Goal: Book appointment/travel/reservation

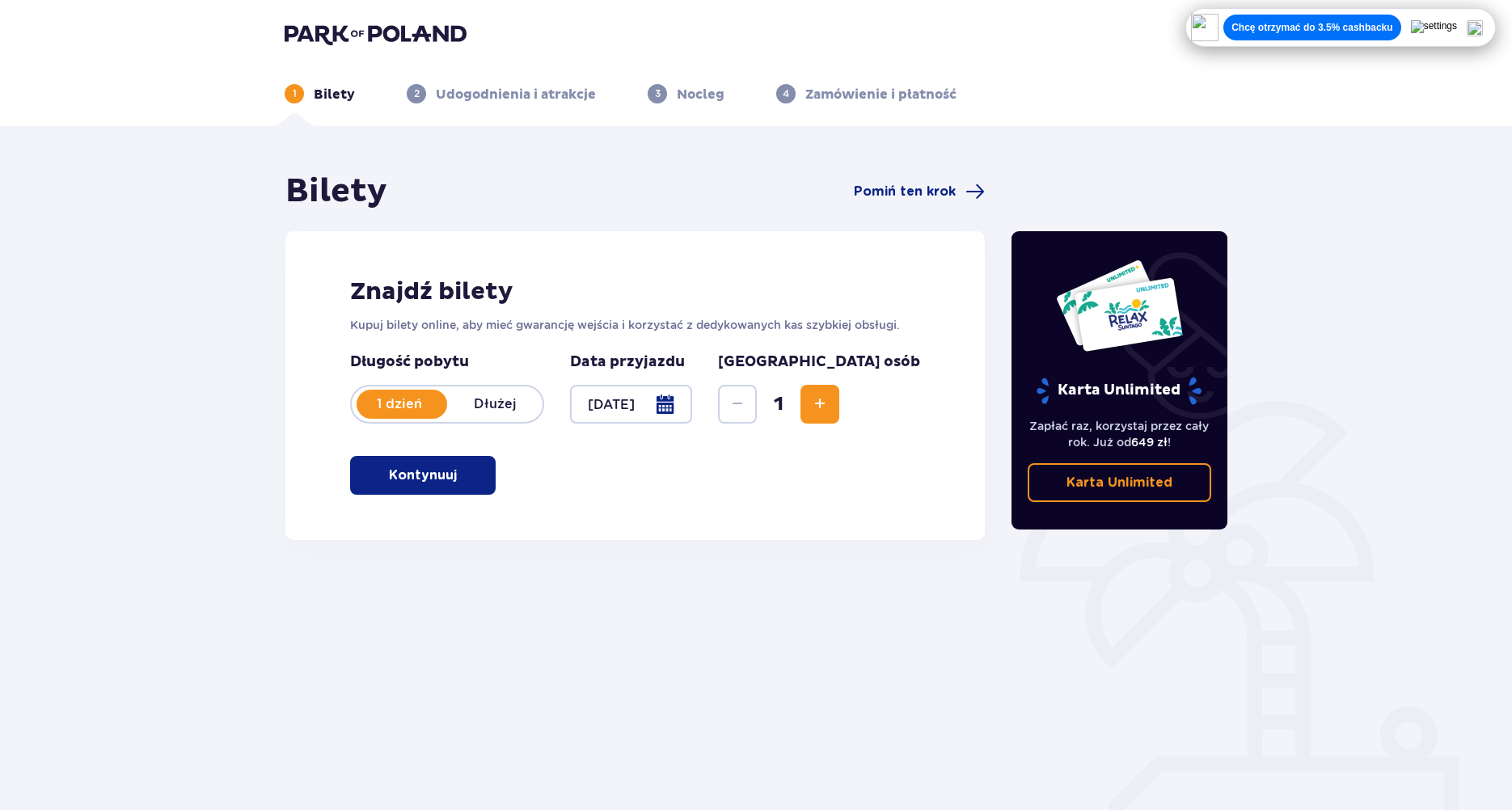
click at [839, 405] on button "Zwiększ" at bounding box center [819, 404] width 39 height 39
click at [437, 471] on p "Kontynuuj" at bounding box center [423, 475] width 67 height 18
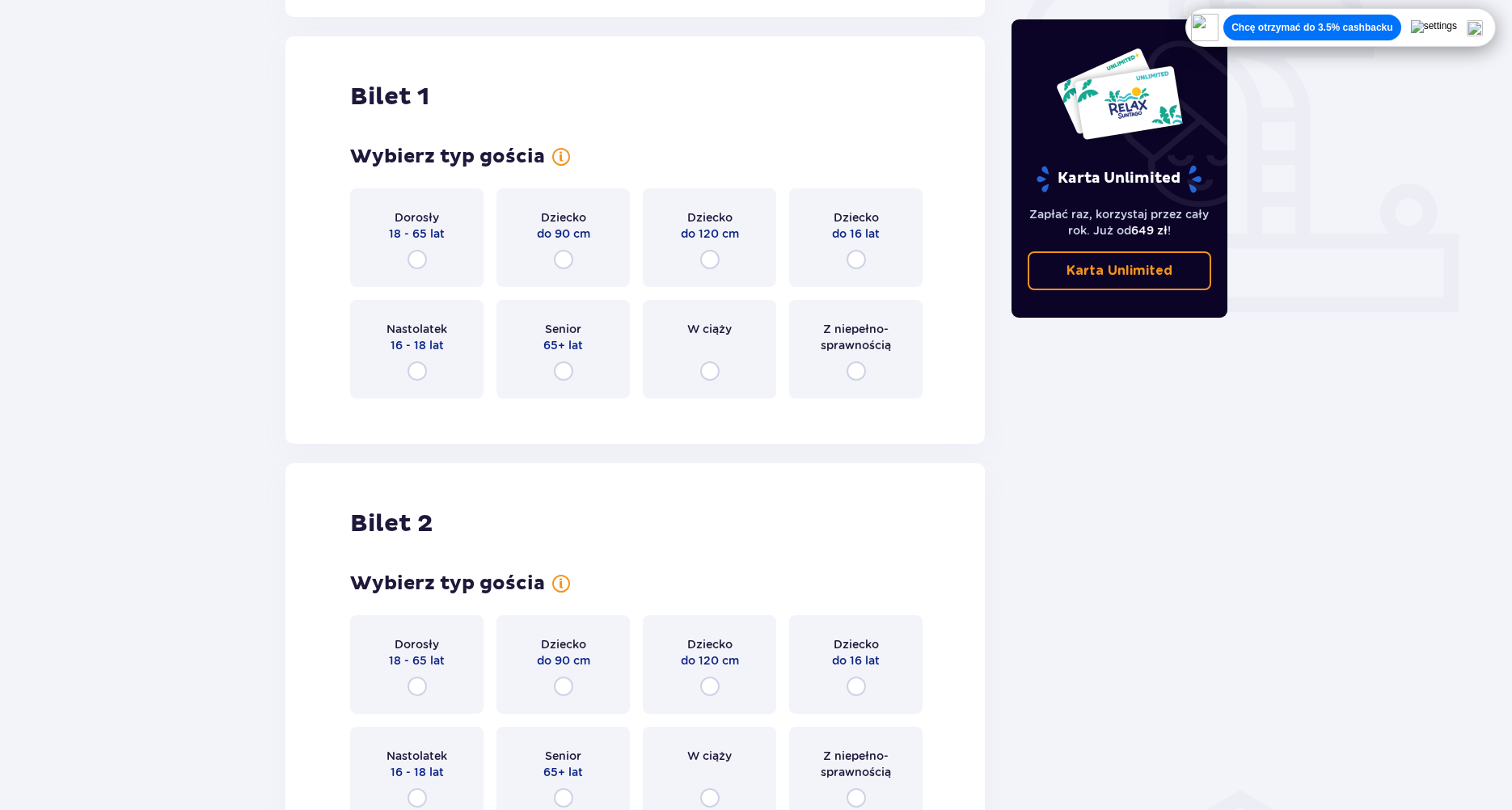
scroll to position [540, 0]
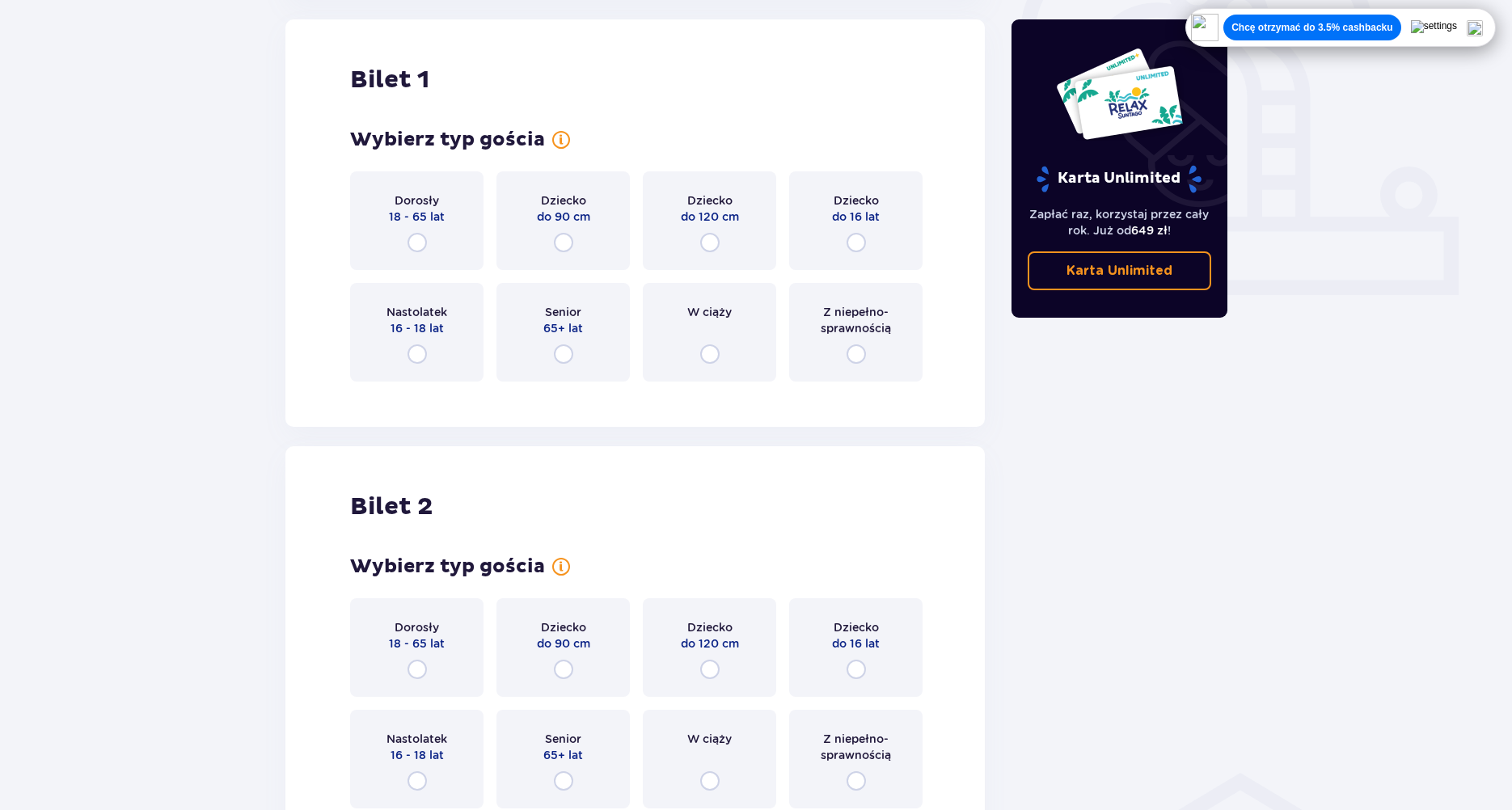
click at [423, 249] on input "radio" at bounding box center [417, 242] width 20 height 20
radio input "true"
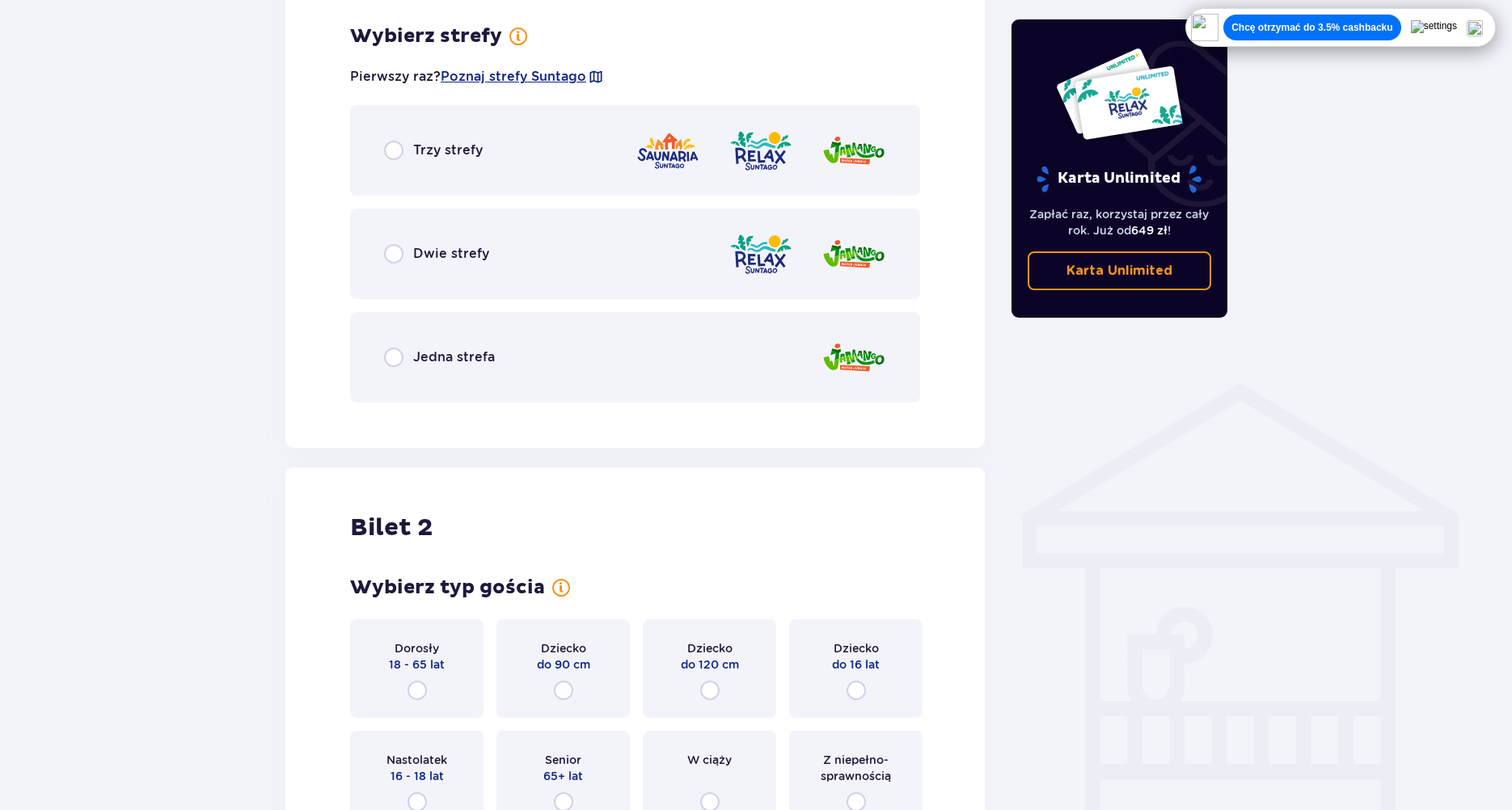
scroll to position [935, 0]
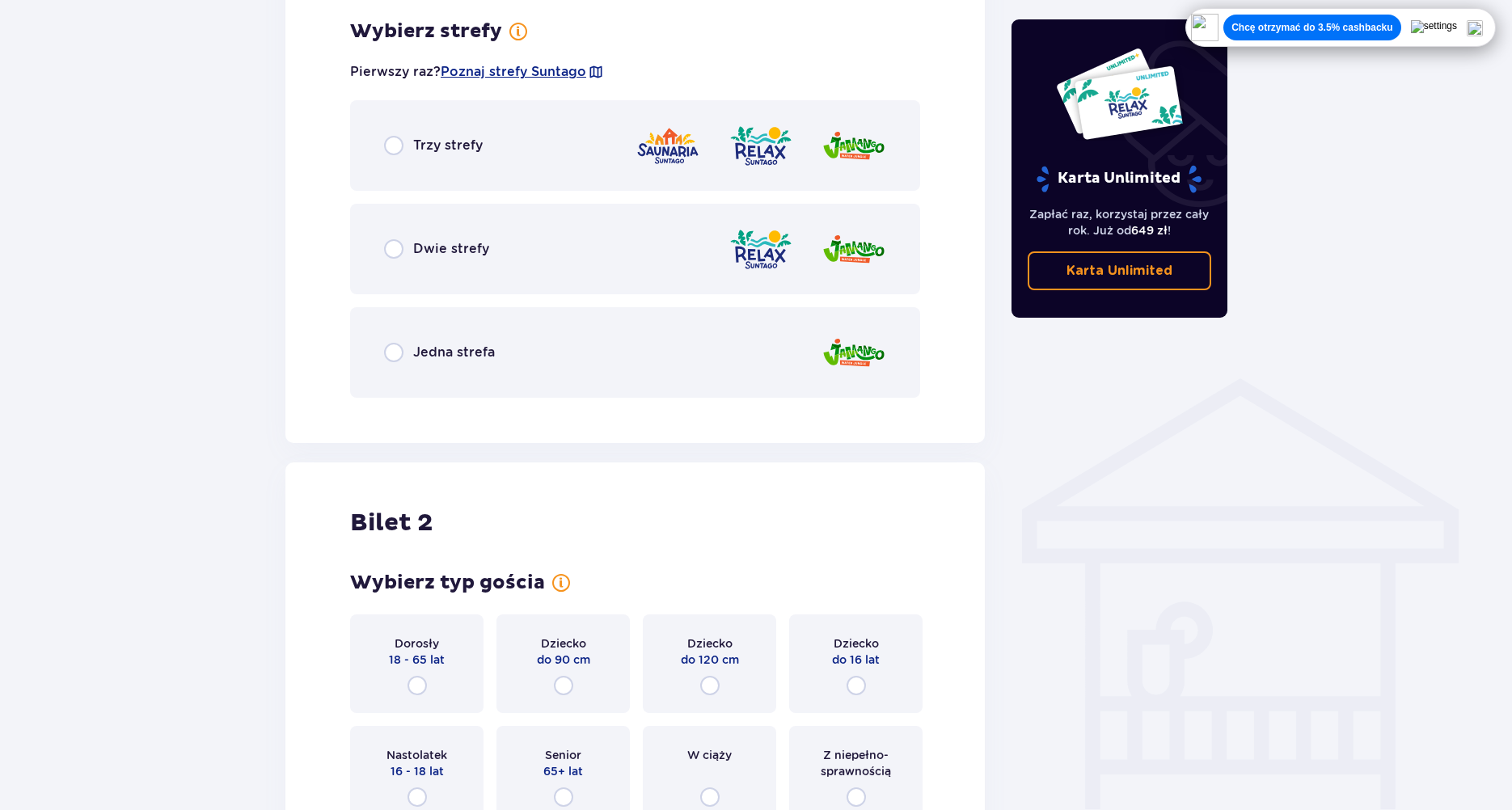
click at [700, 269] on div "Dwie strefy" at bounding box center [635, 249] width 570 height 91
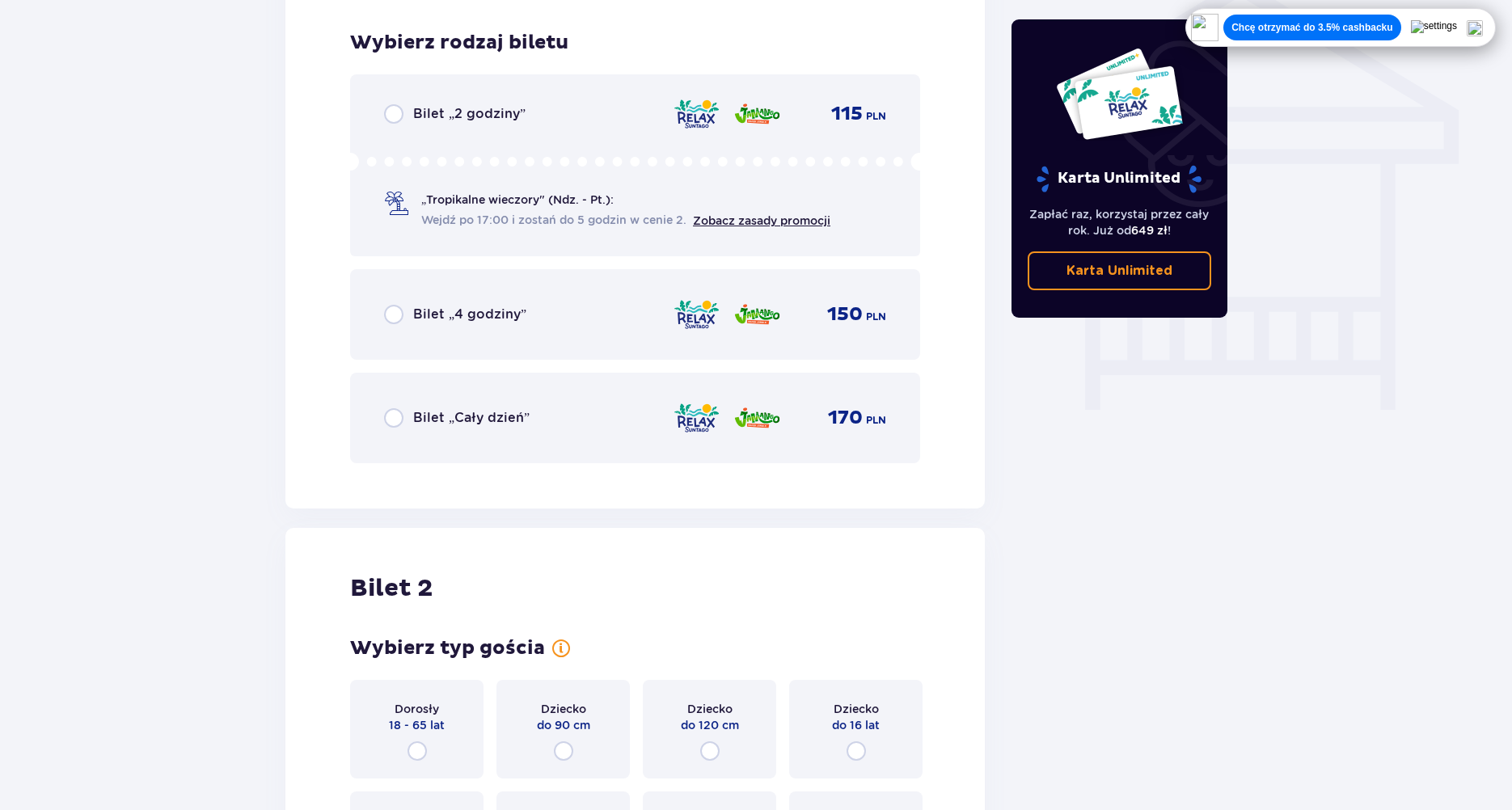
scroll to position [1346, 0]
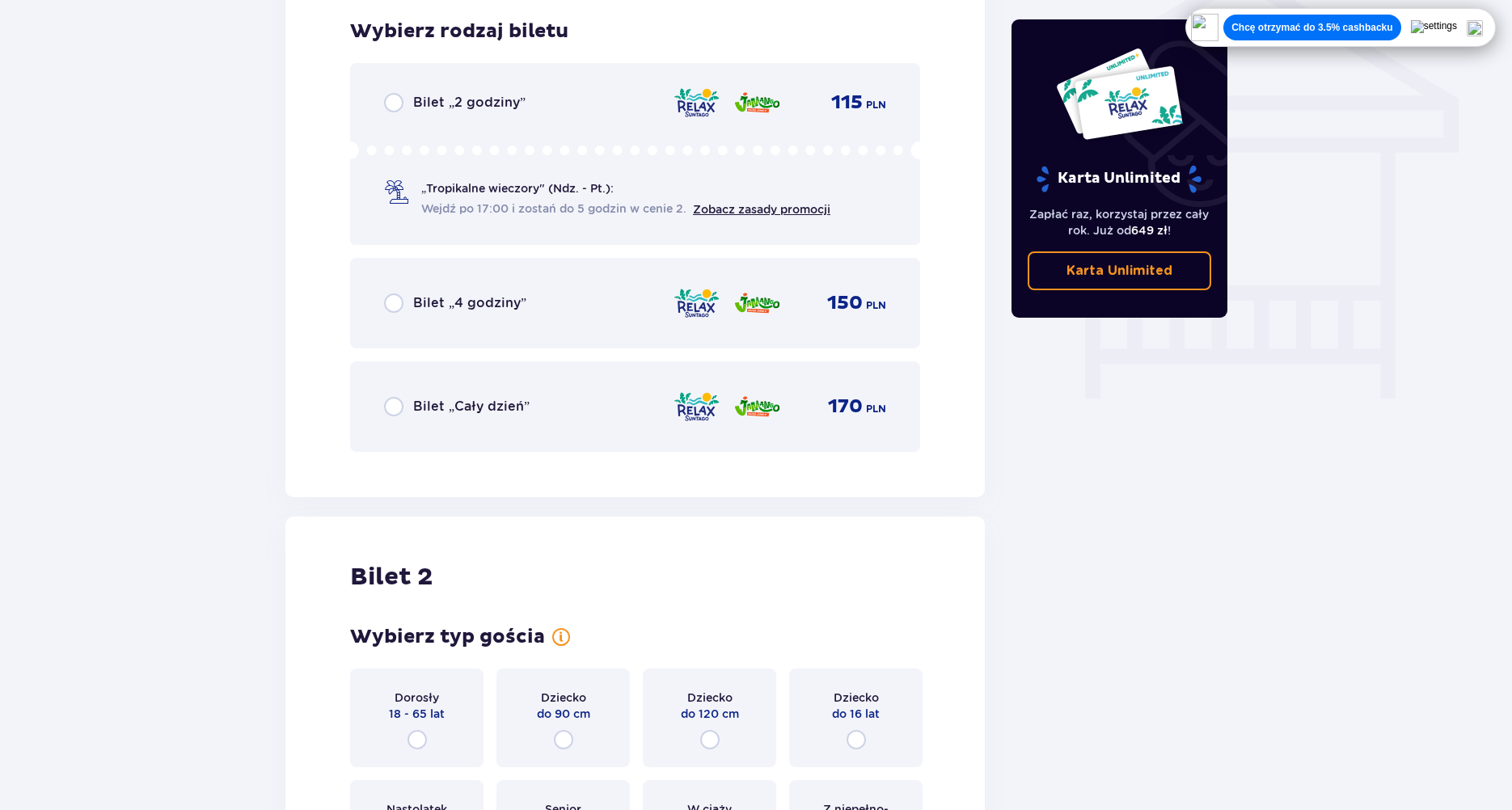
click at [737, 308] on img at bounding box center [757, 303] width 48 height 34
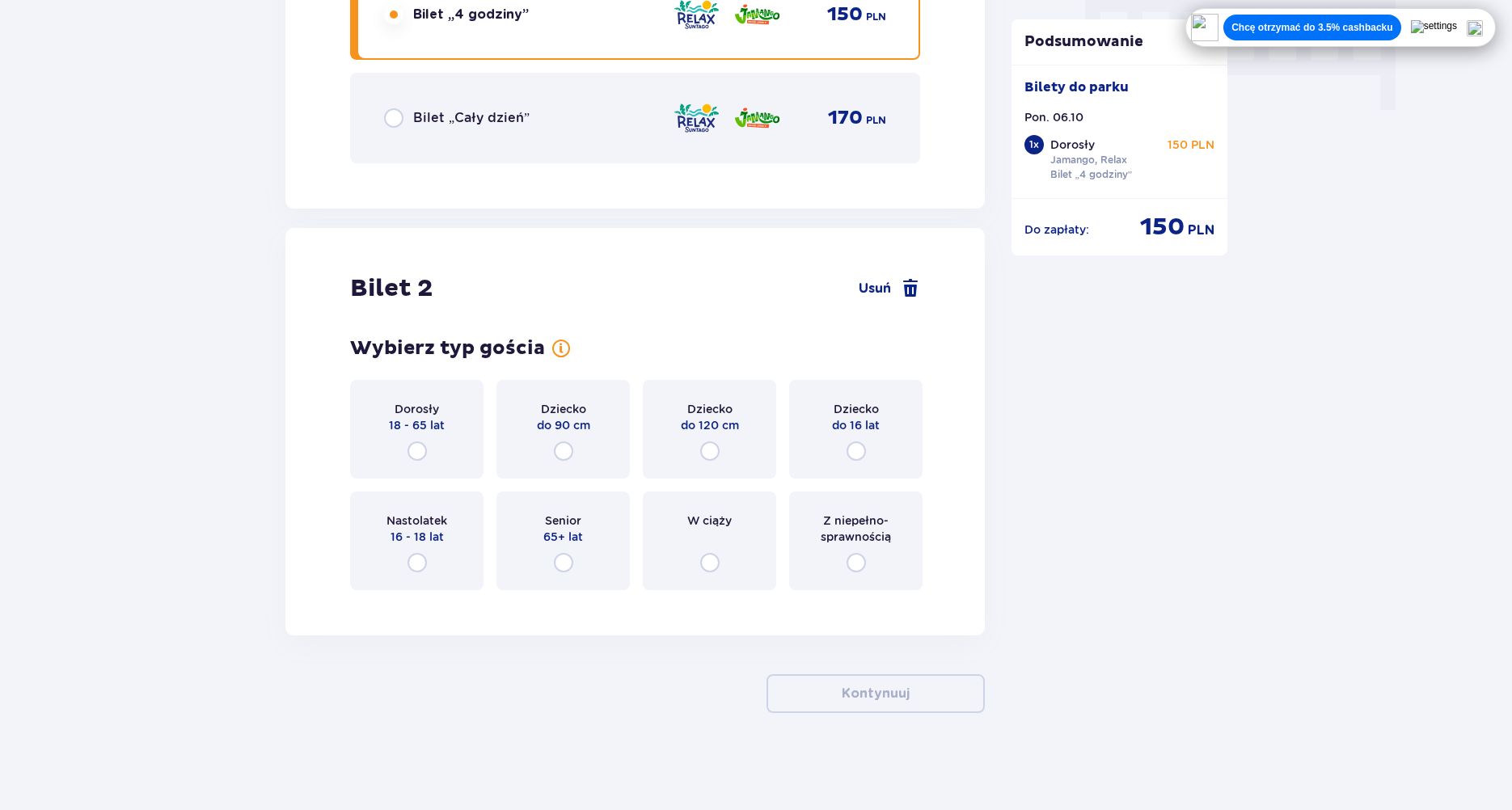
click at [389, 444] on div "Dorosły 18 - 65 lat" at bounding box center [416, 429] width 133 height 99
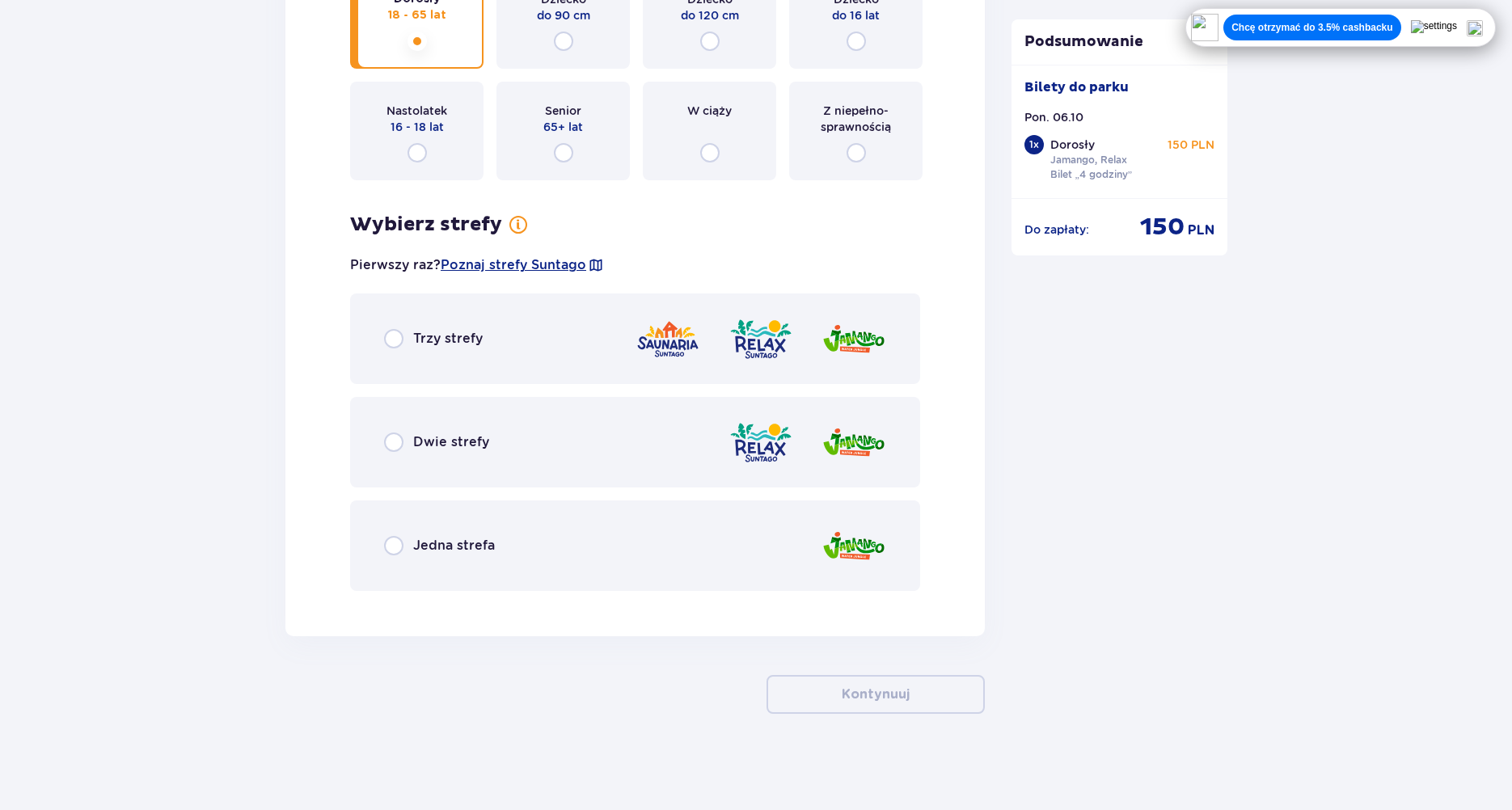
scroll to position [2045, 0]
click at [399, 441] on input "radio" at bounding box center [393, 441] width 20 height 20
radio input "true"
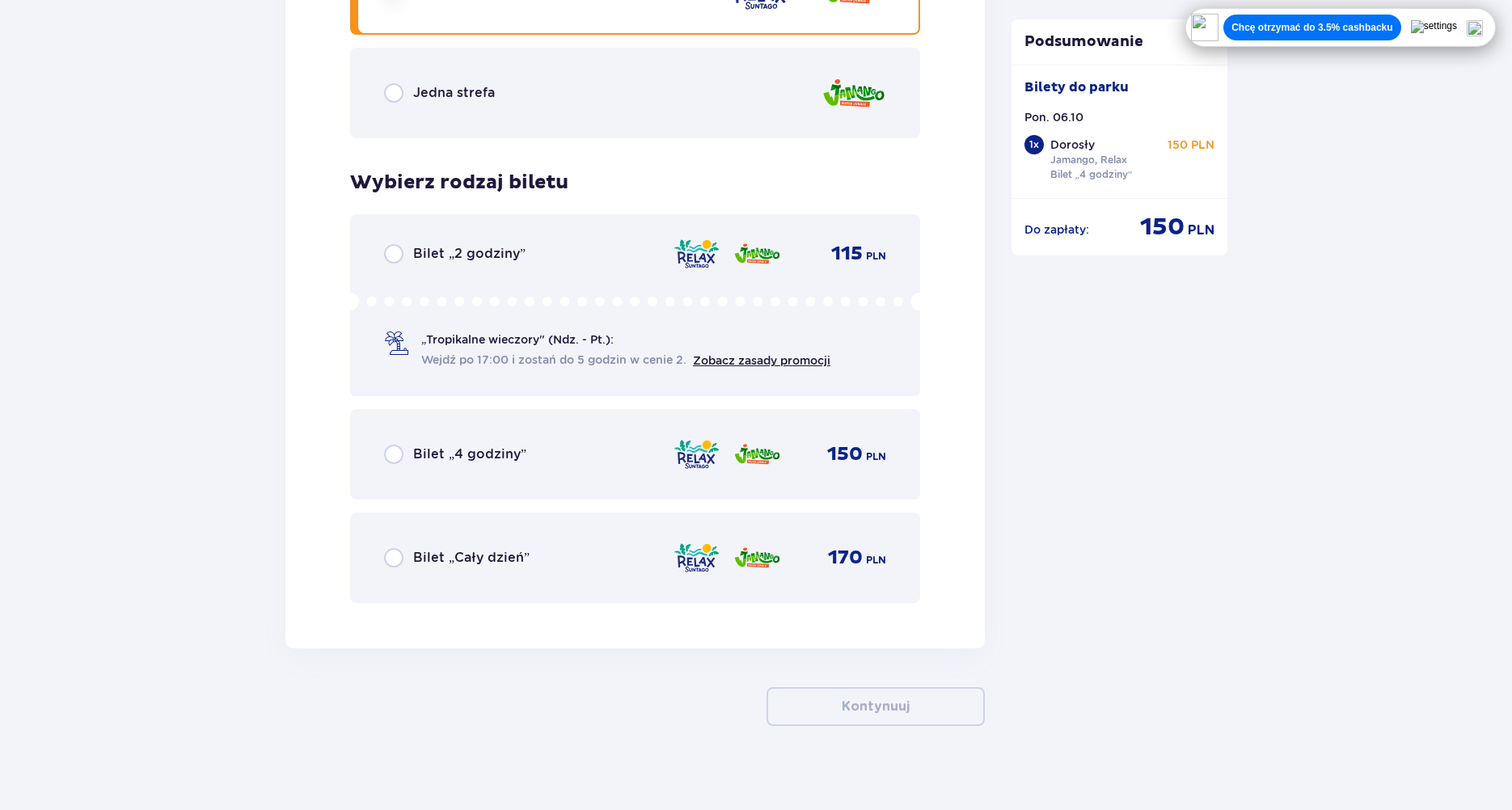
scroll to position [2510, 0]
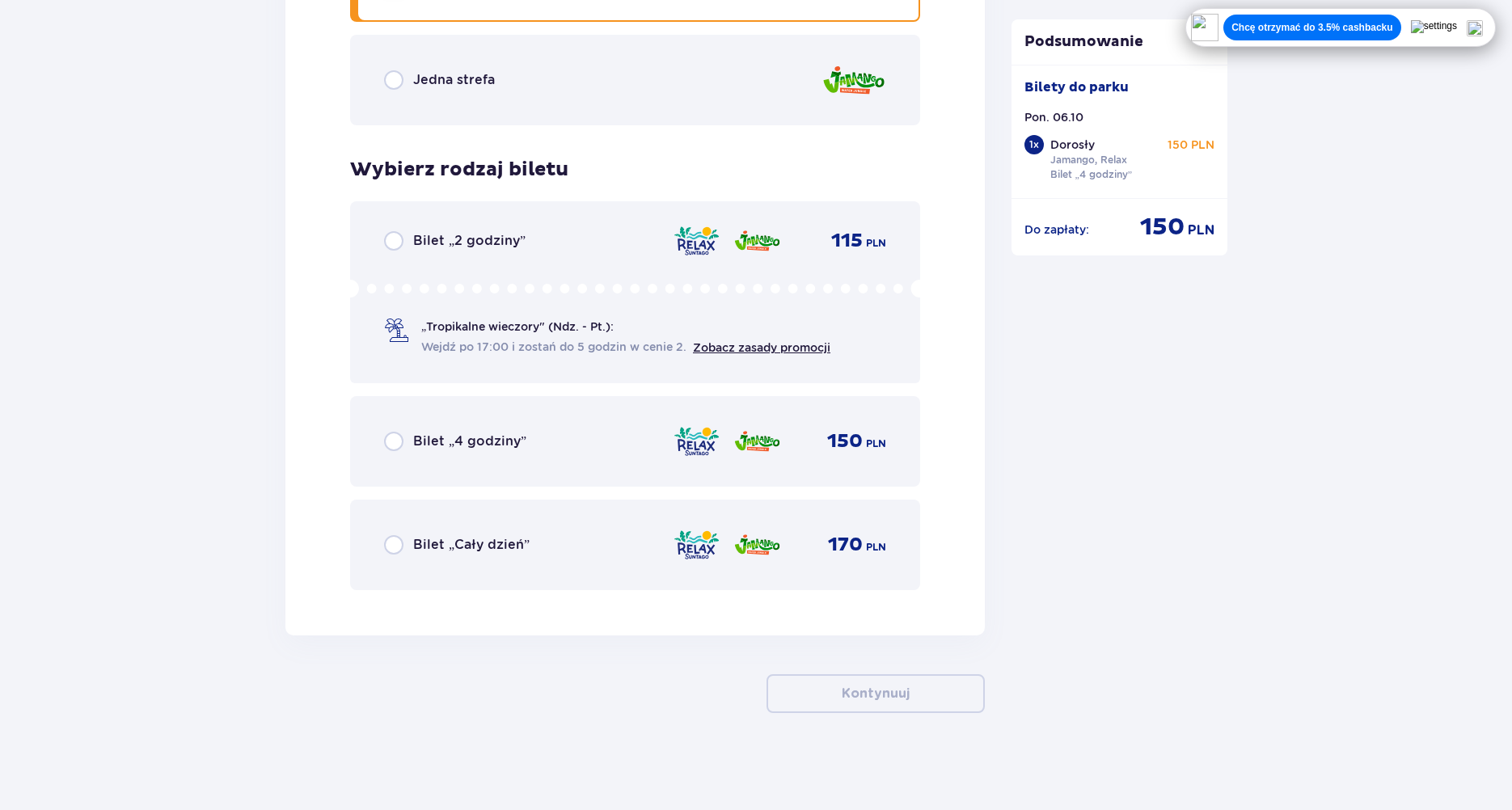
click at [399, 439] on input "radio" at bounding box center [393, 441] width 20 height 20
radio input "true"
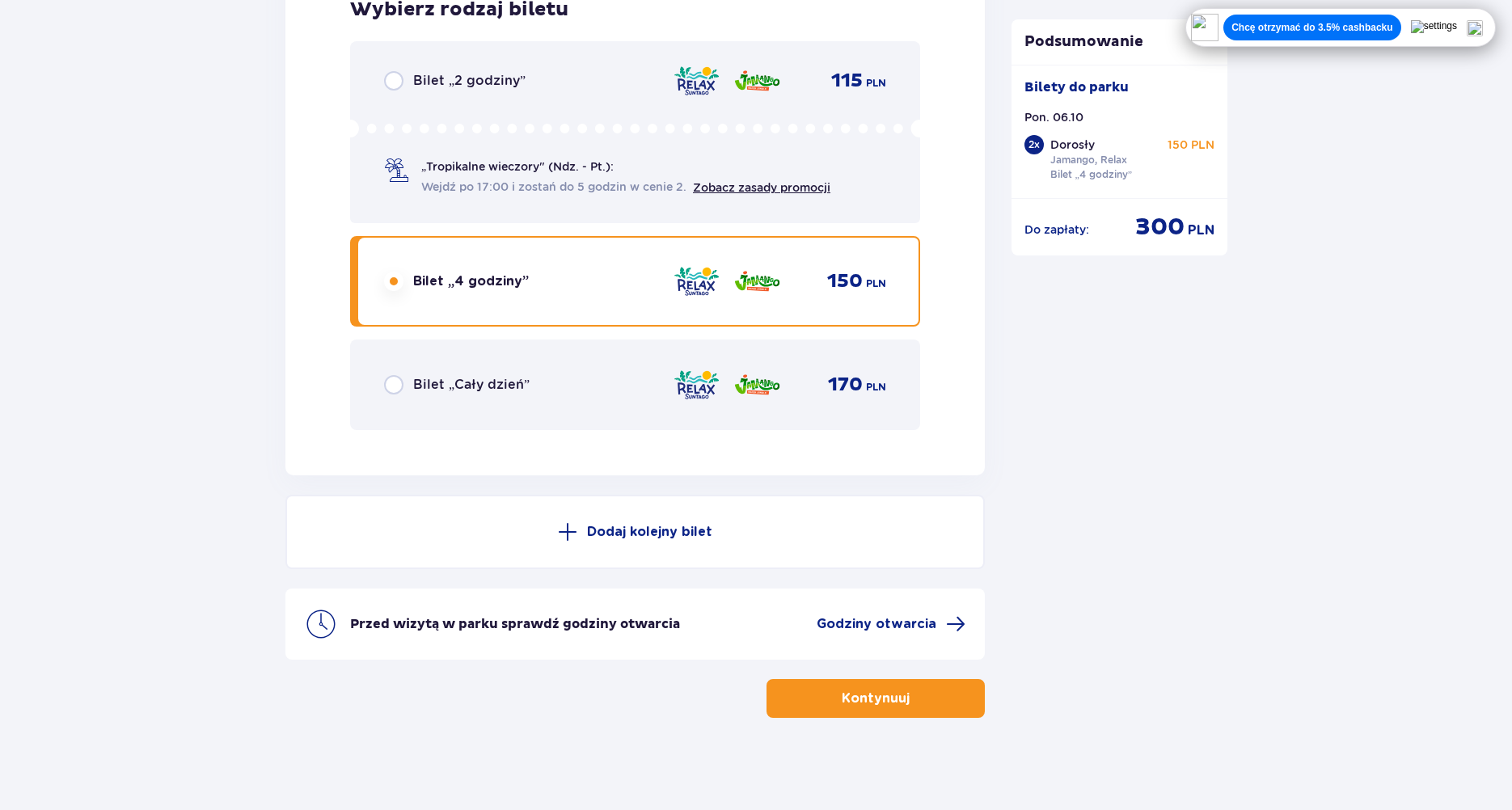
scroll to position [2675, 0]
